Goal: Task Accomplishment & Management: Use online tool/utility

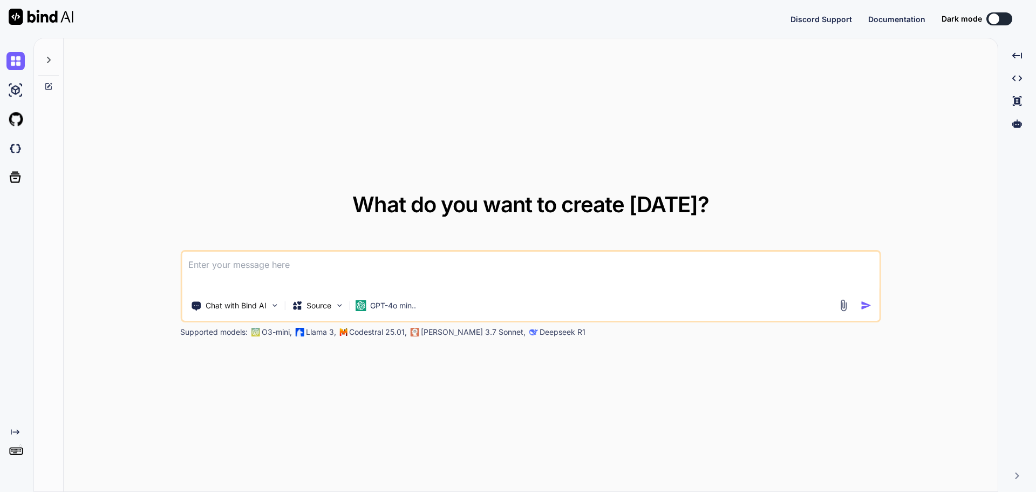
type textarea "x"
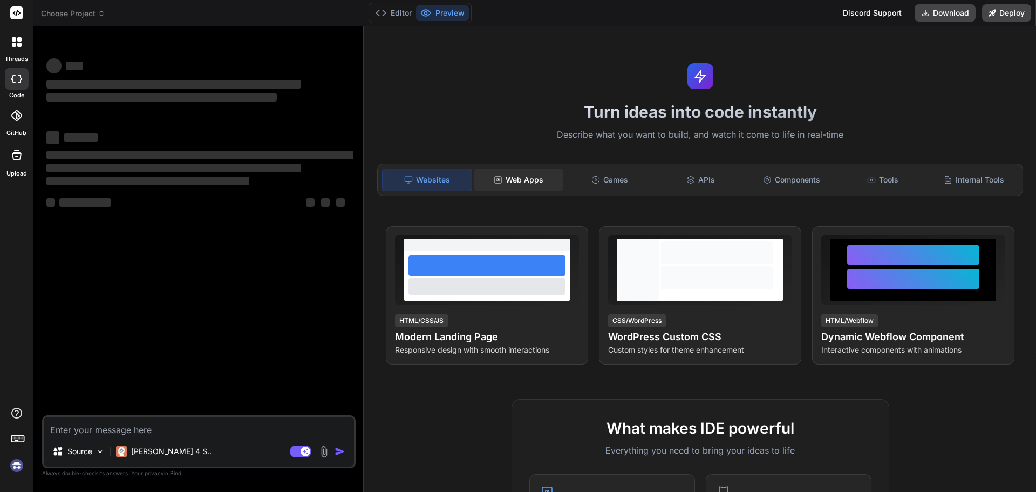
click at [529, 181] on div "Web Apps" at bounding box center [518, 179] width 89 height 23
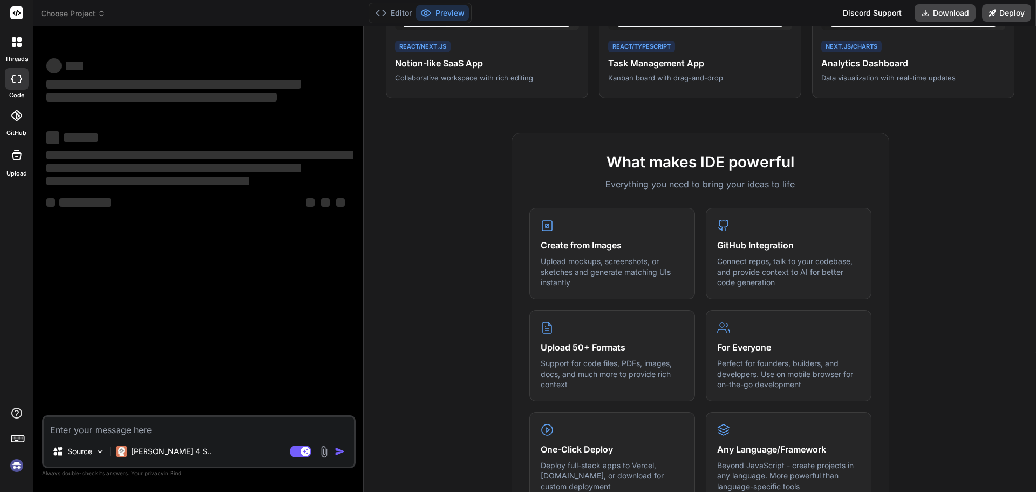
scroll to position [542, 0]
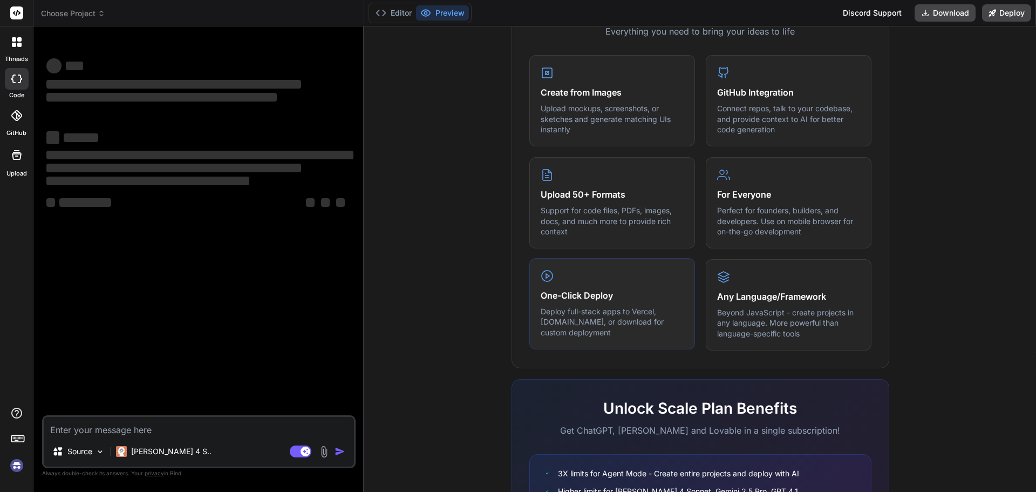
type textarea "x"
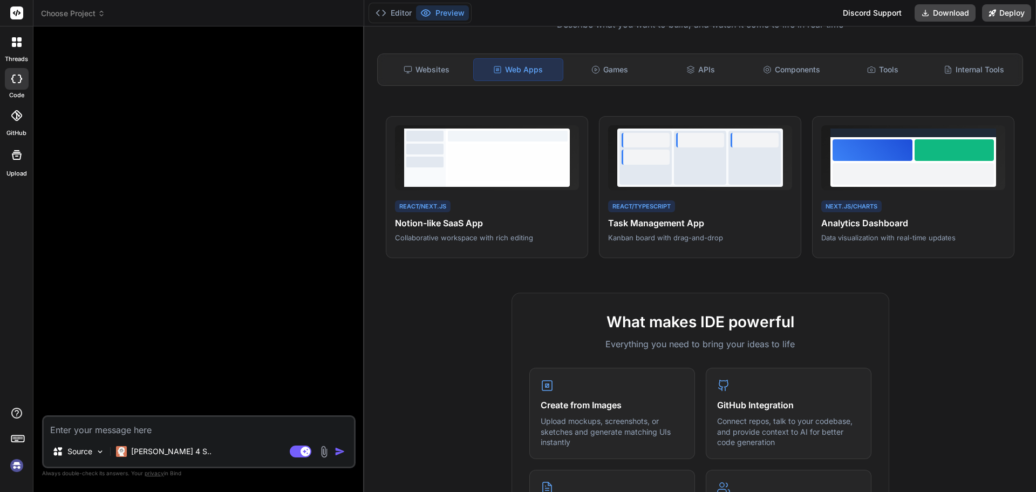
scroll to position [0, 0]
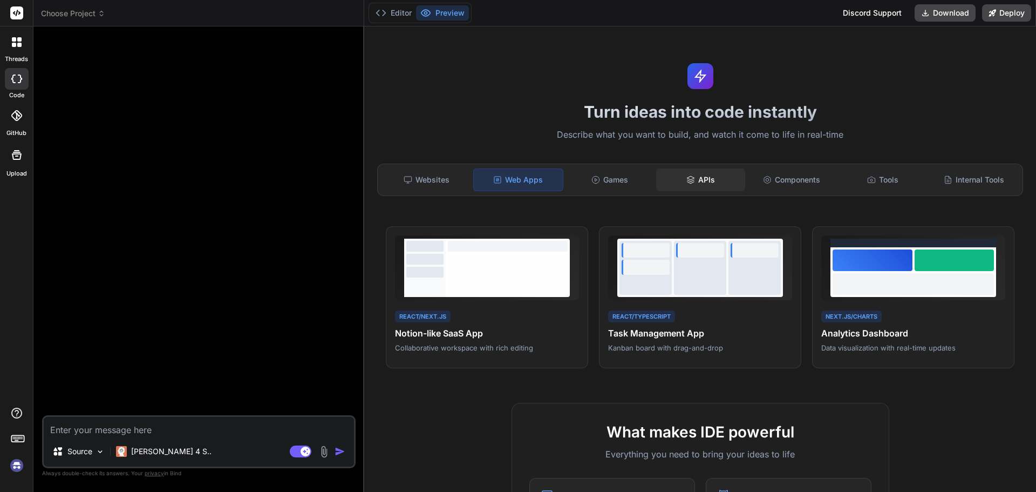
click at [684, 173] on div "APIs" at bounding box center [700, 179] width 89 height 23
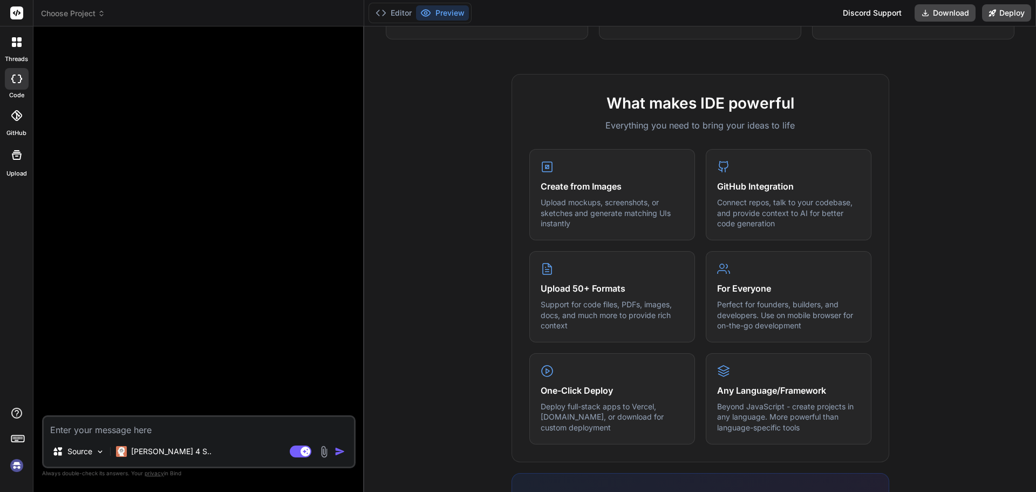
scroll to position [108, 0]
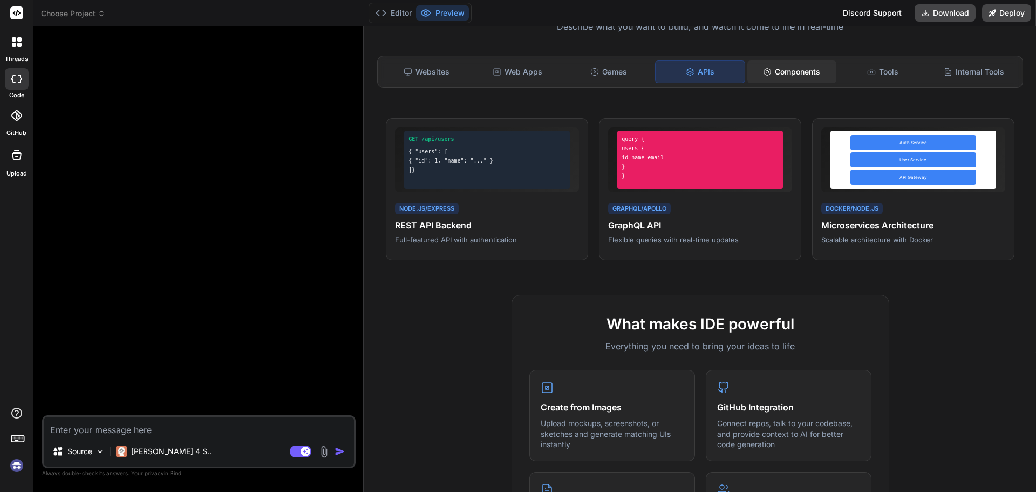
click at [801, 67] on div "Components" at bounding box center [791, 71] width 89 height 23
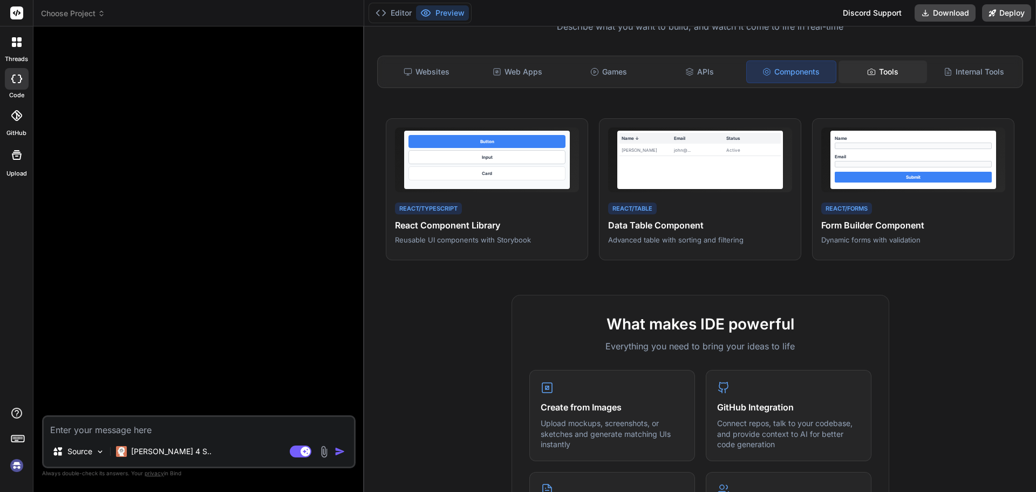
click at [887, 64] on div "Tools" at bounding box center [883, 71] width 89 height 23
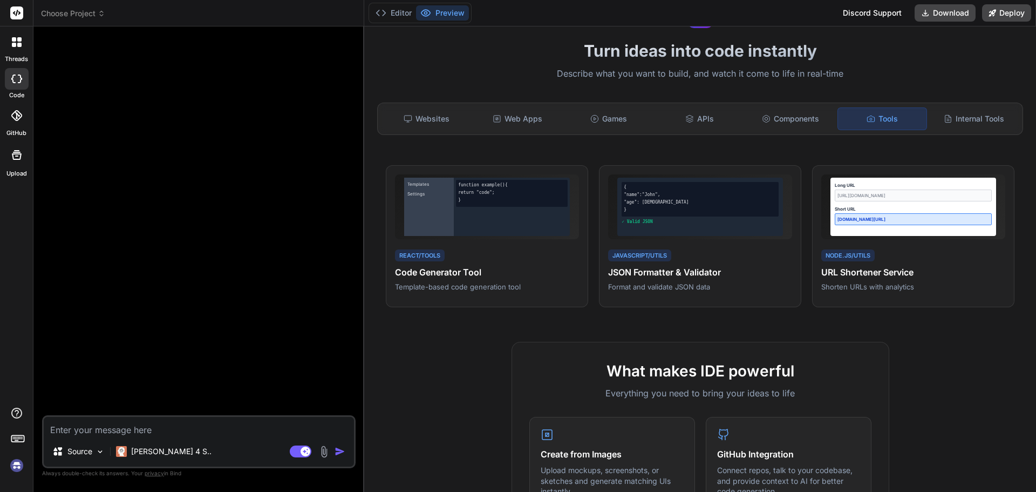
scroll to position [56, 0]
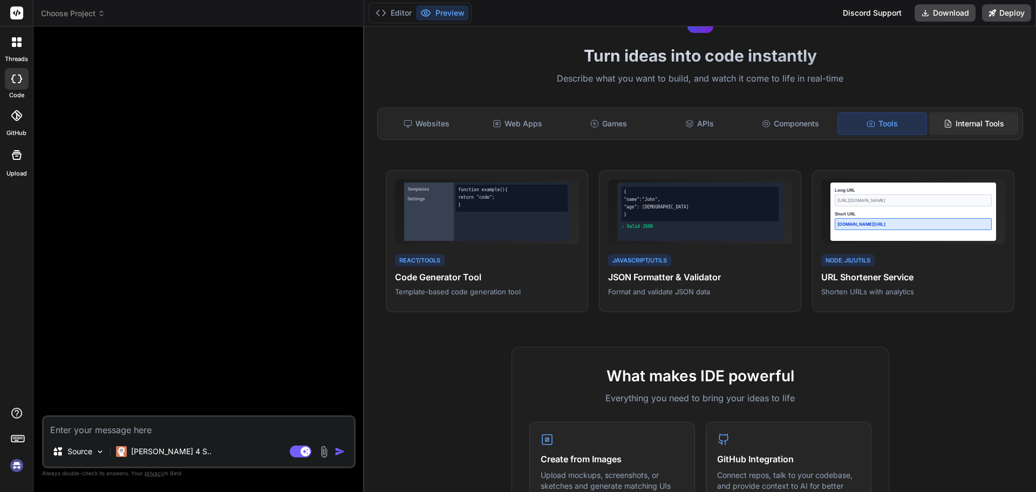
click at [960, 130] on div "Internal Tools" at bounding box center [973, 123] width 89 height 23
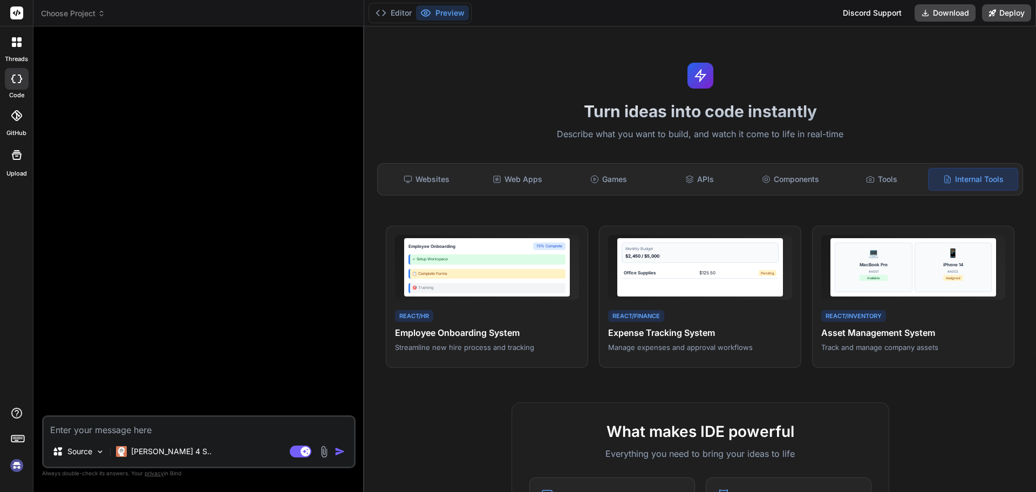
scroll to position [0, 0]
click at [501, 186] on div "Web Apps" at bounding box center [517, 179] width 89 height 23
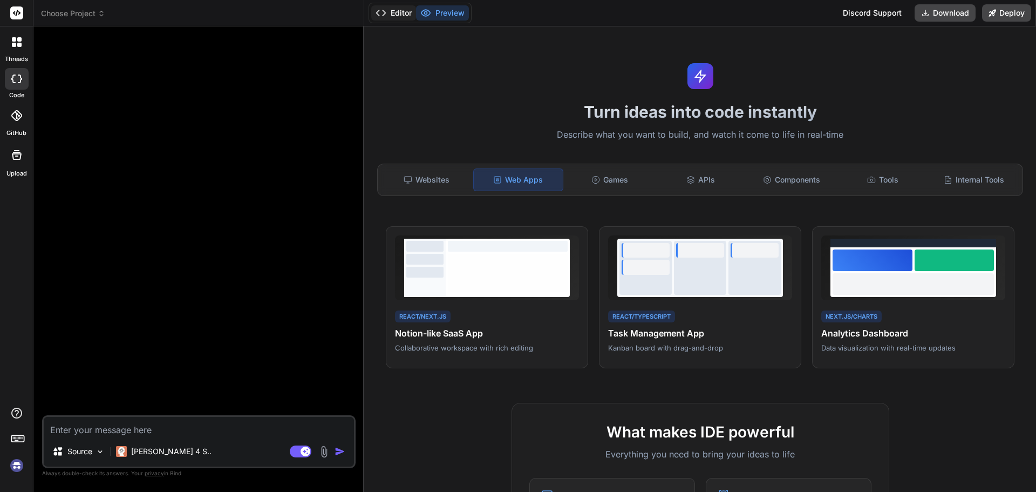
click at [402, 14] on button "Editor" at bounding box center [393, 12] width 45 height 15
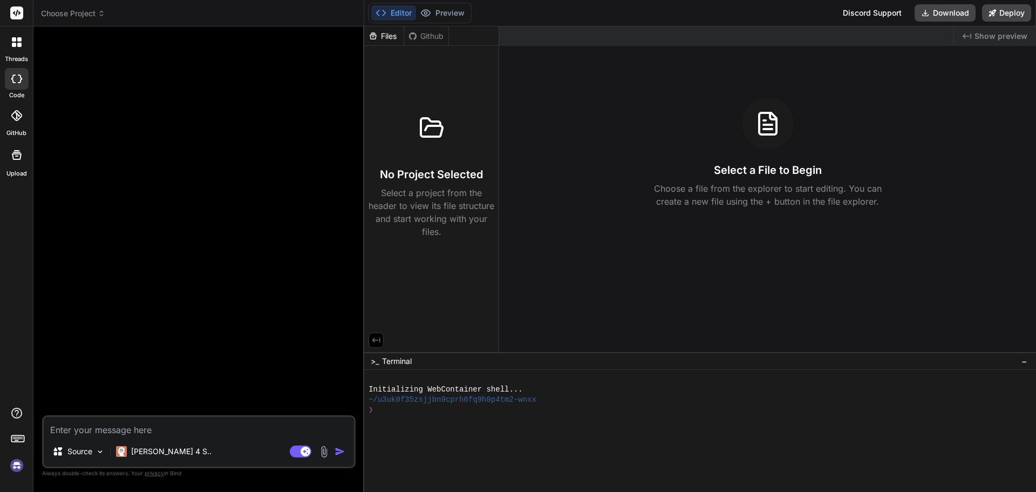
click at [60, 11] on span "Choose Project" at bounding box center [73, 13] width 64 height 11
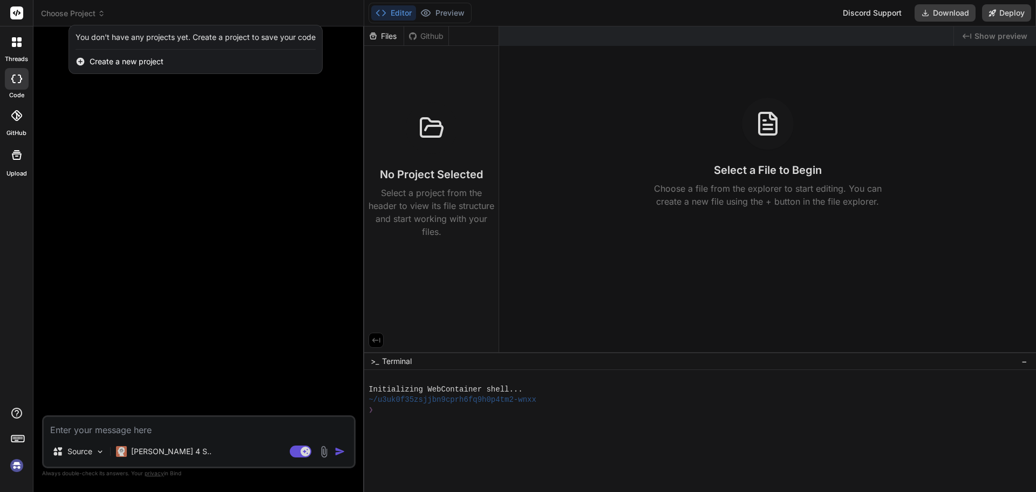
click at [172, 64] on div "Create a new project" at bounding box center [195, 62] width 253 height 24
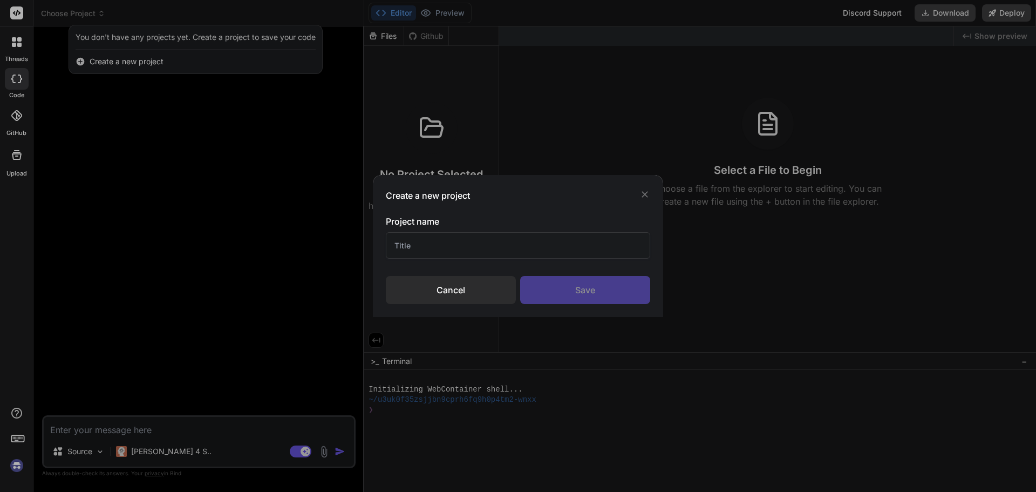
click at [512, 251] on input "text" at bounding box center [518, 245] width 264 height 26
click at [483, 244] on input "text" at bounding box center [518, 245] width 264 height 26
